Goal: Task Accomplishment & Management: Use online tool/utility

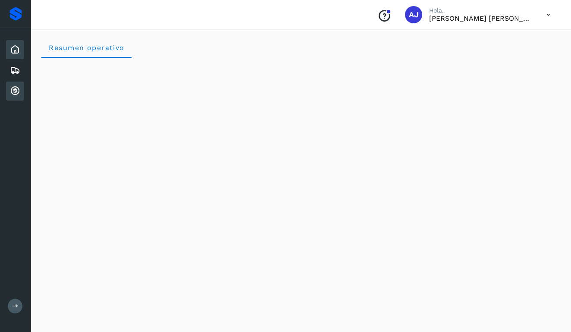
click at [21, 92] on div "Cuentas por cobrar" at bounding box center [15, 91] width 18 height 19
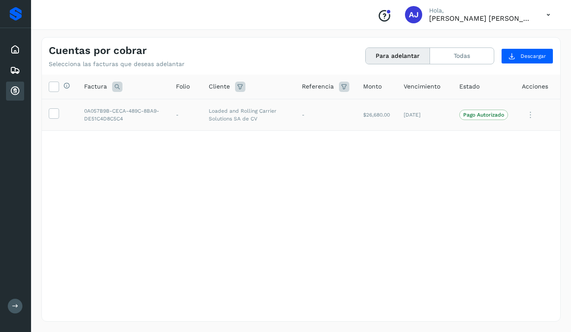
click at [480, 114] on p "Pago Autorizado" at bounding box center [484, 115] width 41 height 6
click at [56, 114] on icon at bounding box center [53, 112] width 9 height 9
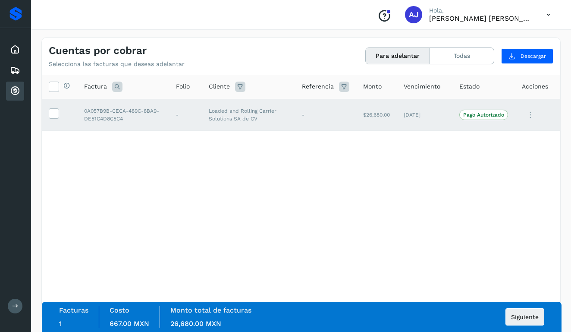
click at [497, 115] on p "Pago Autorizado" at bounding box center [484, 115] width 41 height 6
click at [535, 315] on span "Siguiente" at bounding box center [525, 317] width 28 height 6
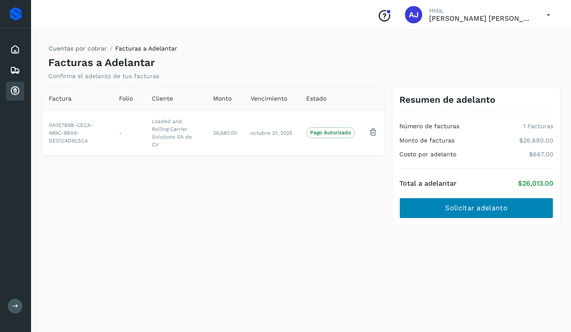
click at [504, 205] on span "Solicitar adelanto" at bounding box center [476, 207] width 62 height 9
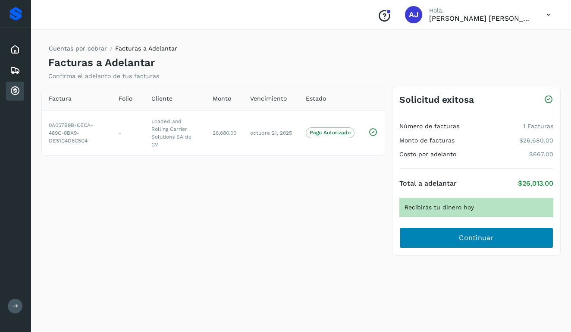
click at [446, 236] on button "Continuar" at bounding box center [477, 237] width 154 height 21
